Goal: Task Accomplishment & Management: Manage account settings

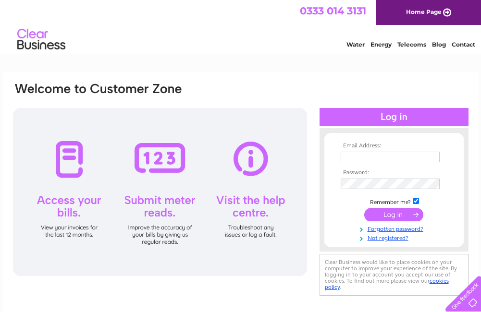
type input "[EMAIL_ADDRESS][DOMAIN_NAME]"
click at [389, 214] on input "submit" at bounding box center [393, 214] width 59 height 13
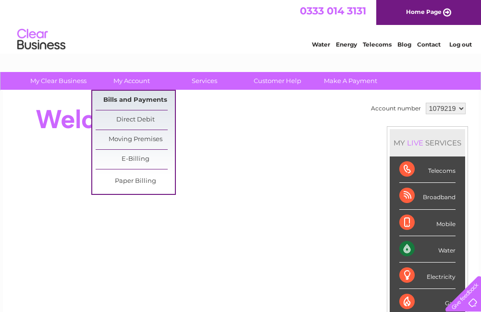
click at [142, 99] on link "Bills and Payments" at bounding box center [135, 100] width 79 height 19
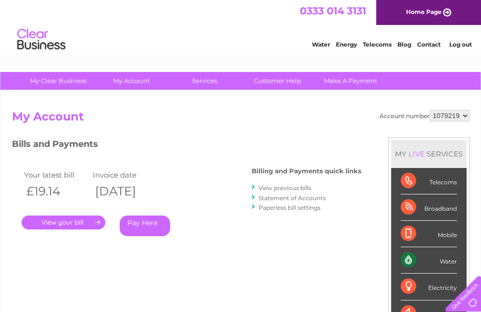
click at [86, 225] on link "." at bounding box center [64, 223] width 84 height 14
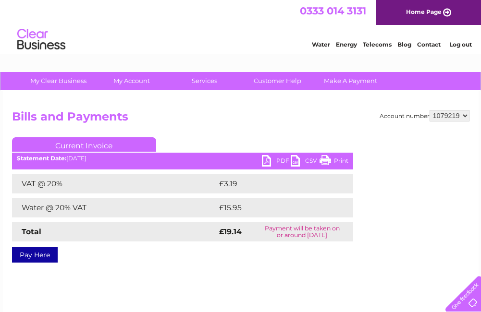
click at [327, 161] on link "Print" at bounding box center [334, 162] width 29 height 14
